Goal: Communication & Community: Answer question/provide support

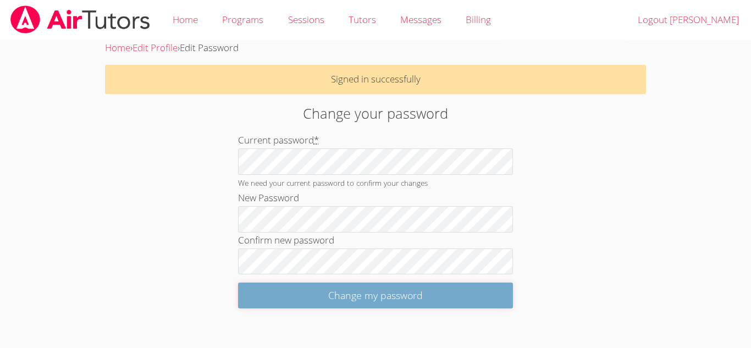
click at [276, 291] on input "Change my password" at bounding box center [375, 296] width 275 height 26
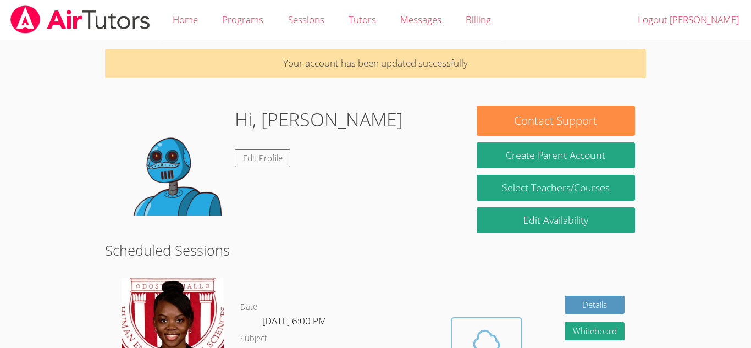
click at [489, 333] on icon at bounding box center [486, 340] width 25 height 19
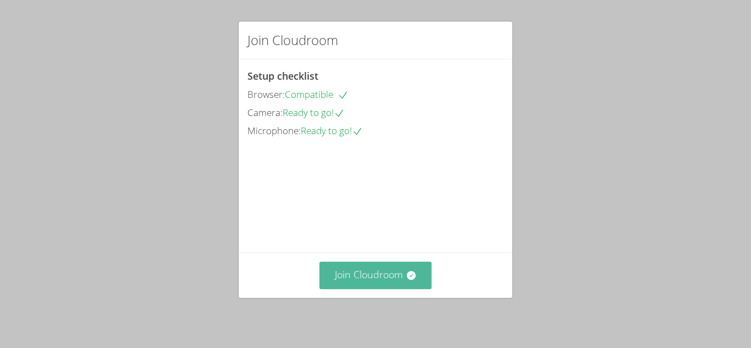
click at [368, 276] on button "Join Cloudroom" at bounding box center [376, 275] width 113 height 27
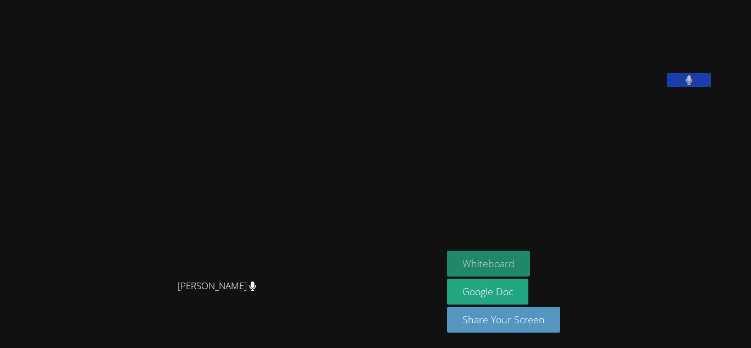
click at [492, 264] on button "Whiteboard" at bounding box center [488, 264] width 83 height 26
